Goal: Entertainment & Leisure: Consume media (video, audio)

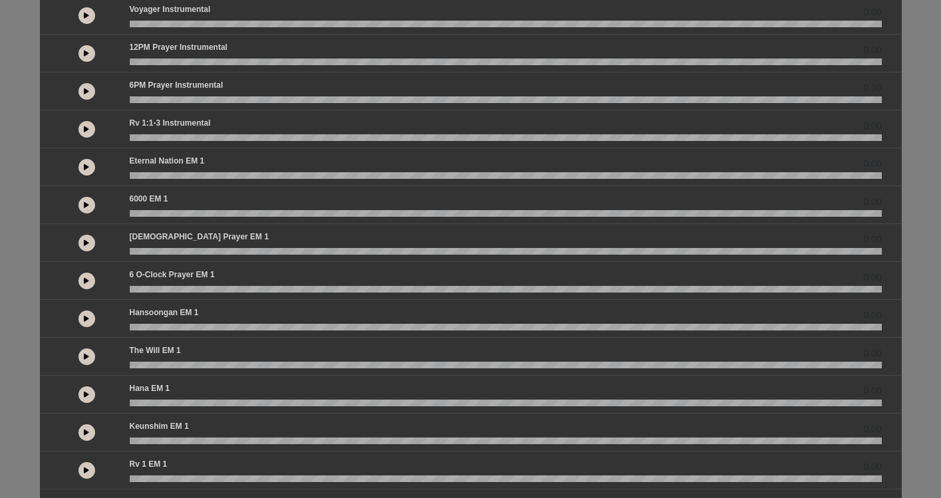
scroll to position [210, 0]
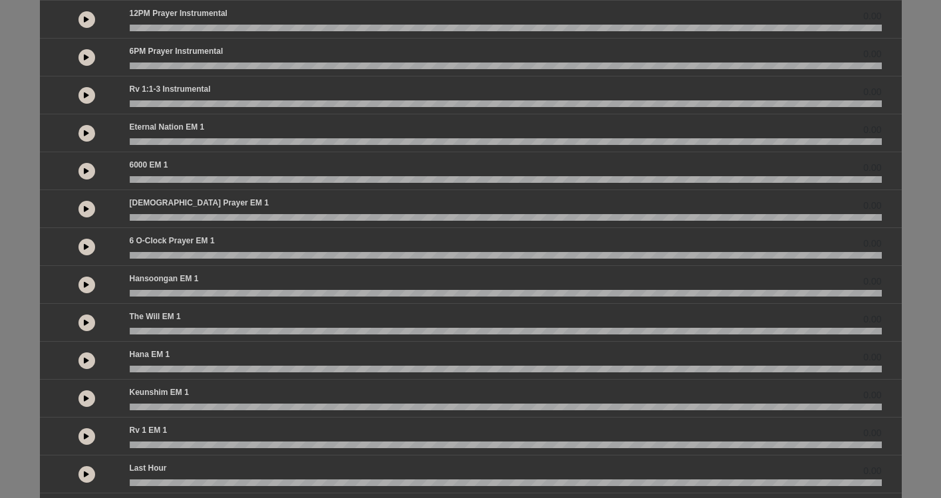
click at [91, 133] on button at bounding box center [86, 133] width 17 height 17
click at [94, 130] on button at bounding box center [86, 133] width 17 height 17
click at [92, 134] on button at bounding box center [86, 133] width 17 height 17
click at [91, 132] on button at bounding box center [86, 133] width 17 height 17
click at [90, 132] on button at bounding box center [86, 133] width 17 height 17
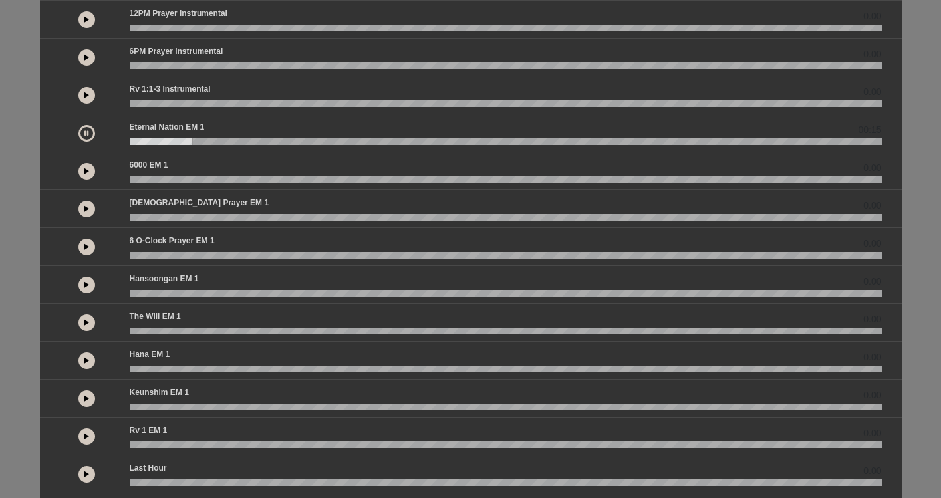
scroll to position [11, 0]
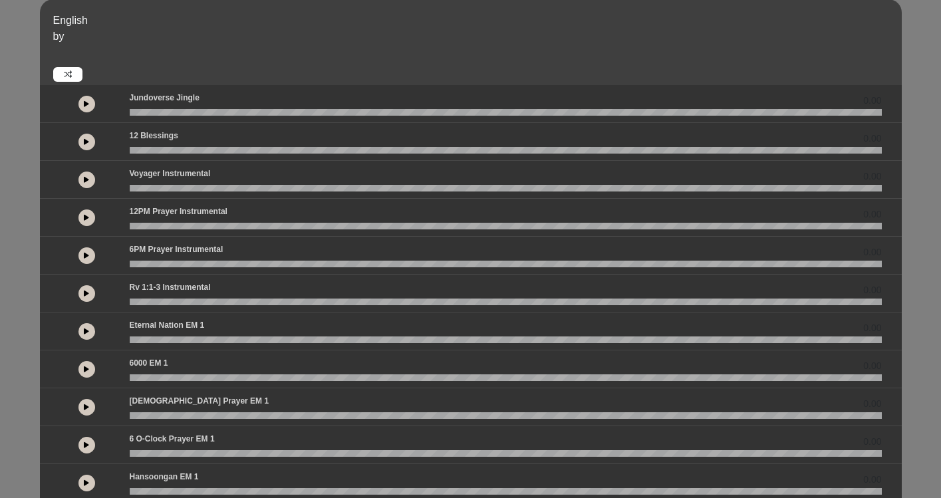
click at [88, 330] on icon at bounding box center [86, 331] width 5 height 7
click at [168, 343] on div "00:01" at bounding box center [471, 332] width 862 height 38
click at [234, 341] on wave at bounding box center [506, 340] width 752 height 7
click at [276, 343] on wave at bounding box center [506, 340] width 752 height 7
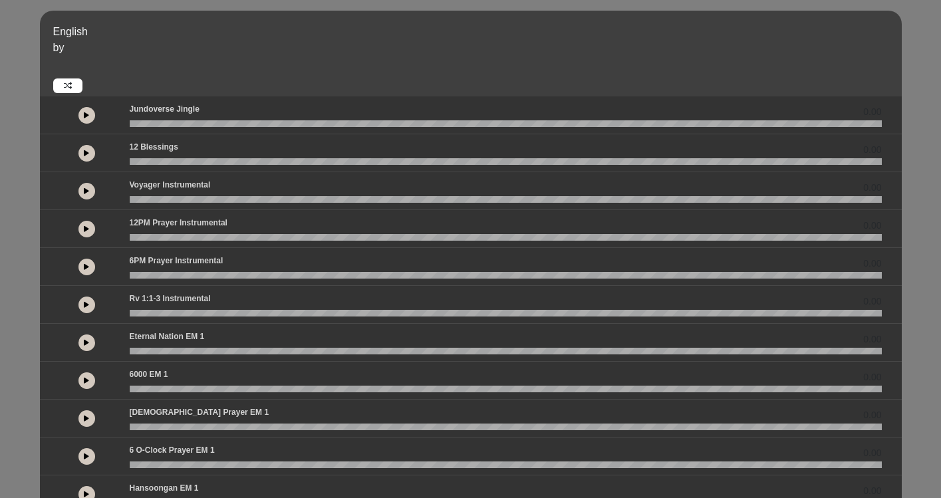
click at [87, 266] on icon at bounding box center [86, 266] width 5 height 7
click at [86, 336] on button at bounding box center [86, 343] width 17 height 17
click at [301, 351] on wave at bounding box center [506, 351] width 752 height 7
